Goal: Information Seeking & Learning: Check status

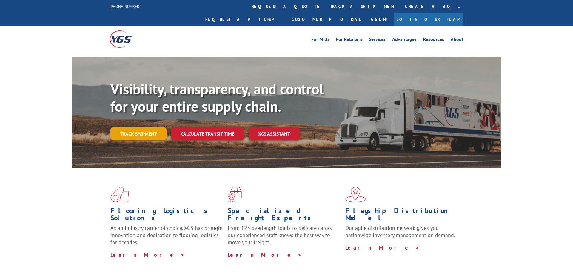
click at [135, 127] on link "Track shipment" at bounding box center [138, 133] width 56 height 13
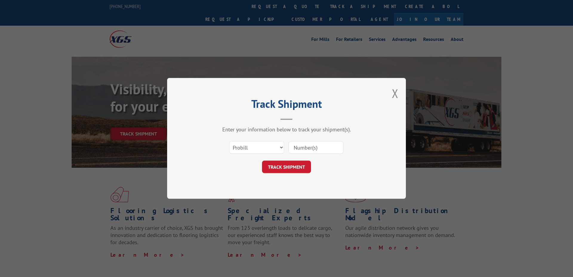
drag, startPoint x: 329, startPoint y: 153, endPoint x: 318, endPoint y: 148, distance: 12.1
click at [327, 153] on div "Select category... Probill BOL PO" at bounding box center [286, 148] width 179 height 20
click at [318, 148] on input at bounding box center [316, 147] width 55 height 13
paste input "17501766"
type input "17501766"
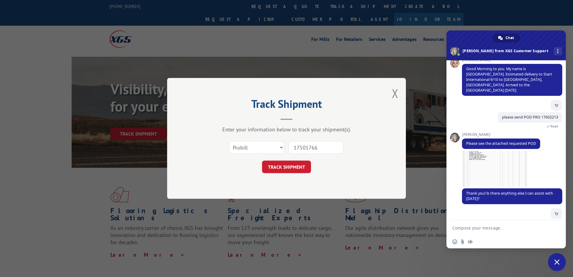
click at [273, 173] on button "TRACK SHIPMENT" at bounding box center [286, 167] width 49 height 13
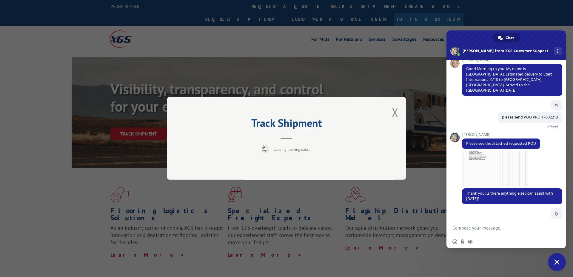
scroll to position [89, 0]
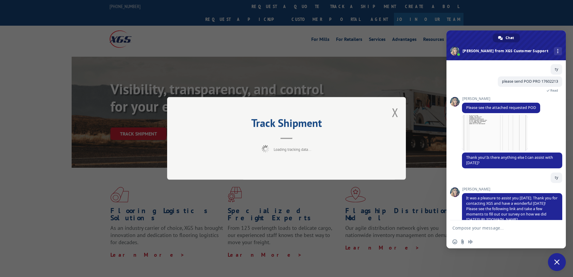
click at [487, 228] on textarea "Compose your message..." at bounding box center [499, 227] width 94 height 5
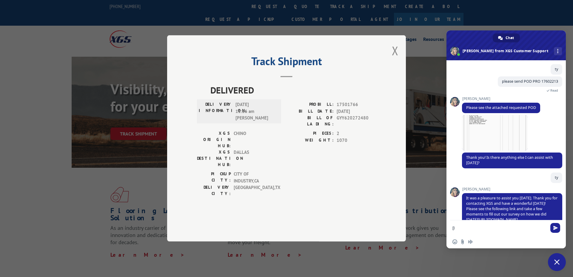
type textarea "["
type textarea "please send POD pro 17501766"
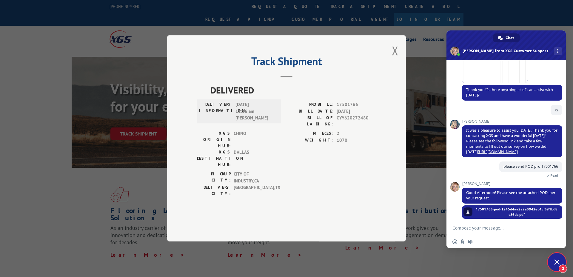
scroll to position [151, 0]
click at [469, 210] on span at bounding box center [468, 212] width 4 height 4
